Goal: Find specific page/section: Find specific page/section

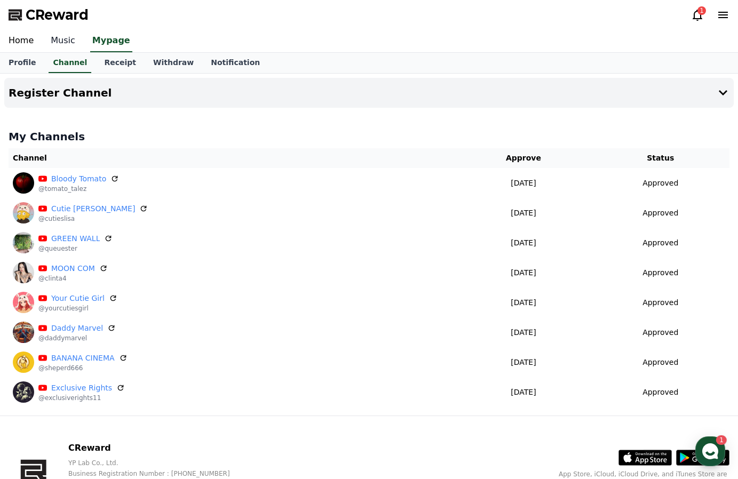
click at [67, 41] on link "Music" at bounding box center [63, 41] width 42 height 22
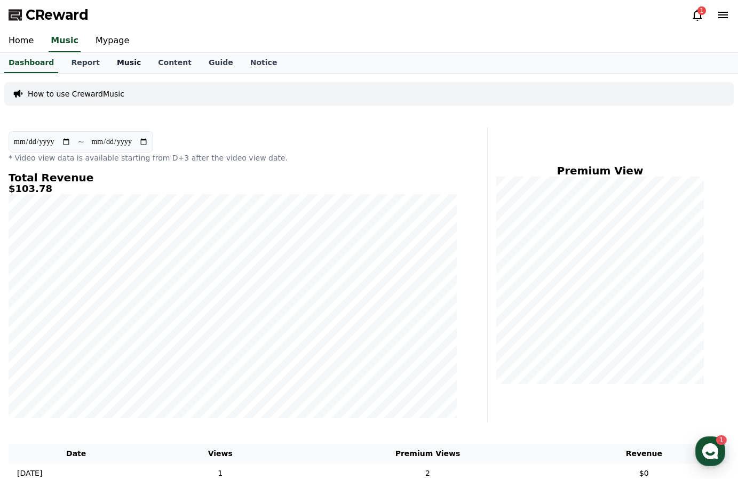
click at [120, 58] on link "Music" at bounding box center [128, 63] width 41 height 20
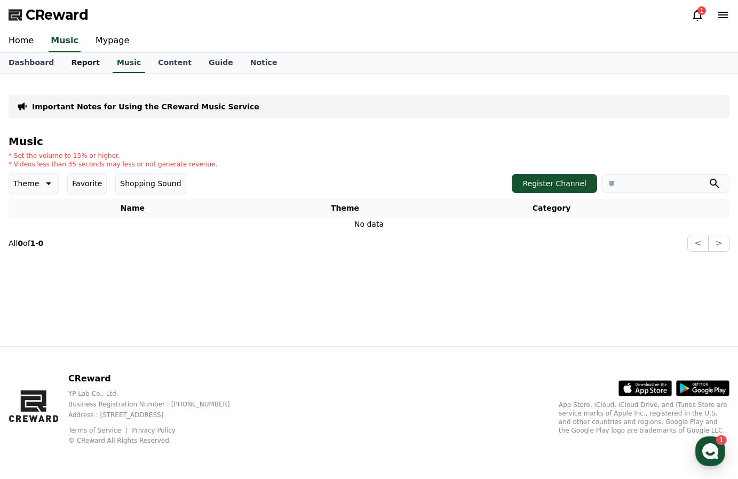
click at [80, 67] on link "Report" at bounding box center [85, 63] width 46 height 20
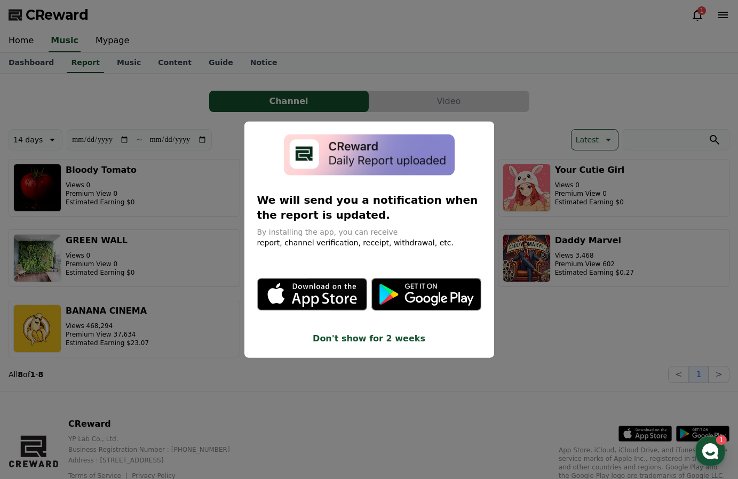
click at [114, 104] on button "close modal" at bounding box center [369, 239] width 738 height 479
